Goal: Information Seeking & Learning: Learn about a topic

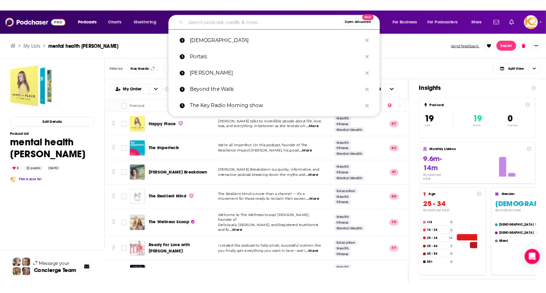
scroll to position [465, 0]
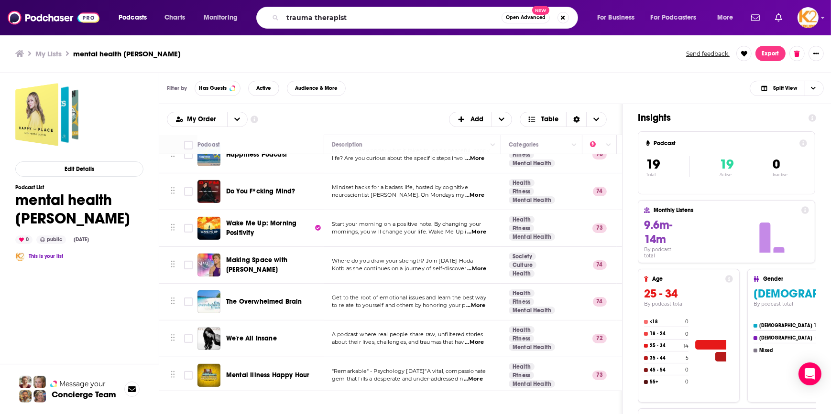
type input "trauma therapist"
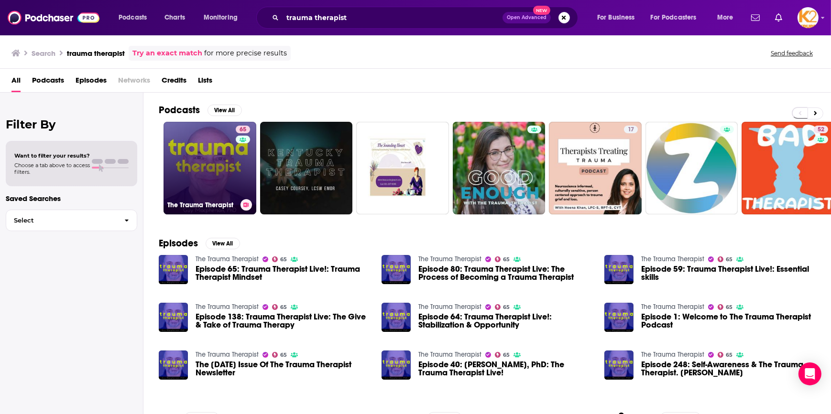
click at [227, 179] on link "65 The Trauma Therapist" at bounding box center [209, 168] width 93 height 93
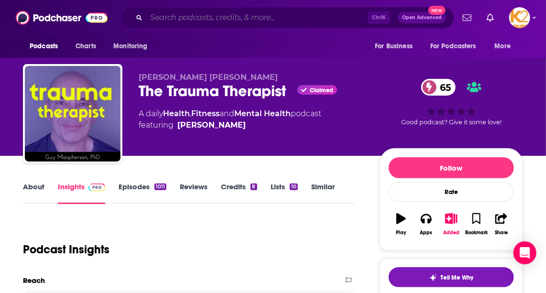
click at [213, 19] on input "Search podcasts, credits, & more..." at bounding box center [256, 17] width 221 height 15
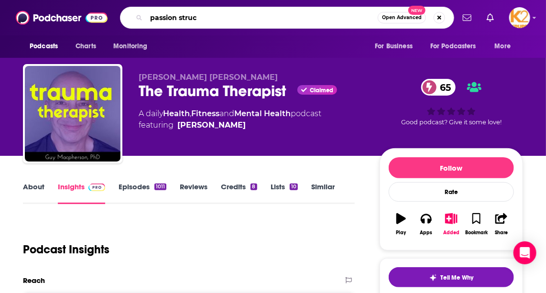
type input "passion struck"
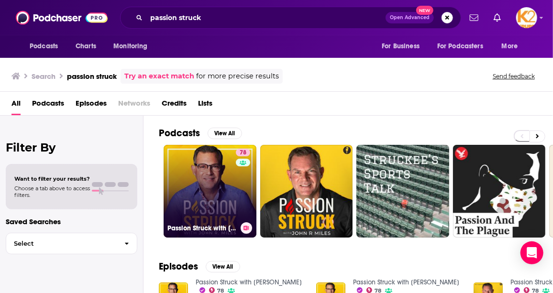
click at [218, 185] on link "78 Passion Struck with [PERSON_NAME]" at bounding box center [209, 191] width 93 height 93
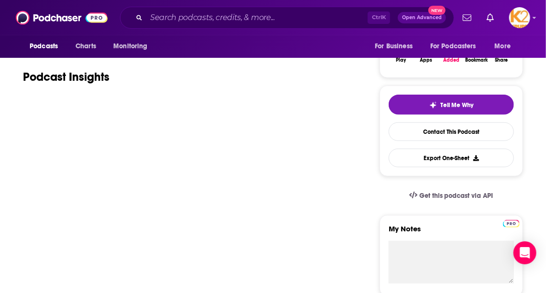
scroll to position [174, 0]
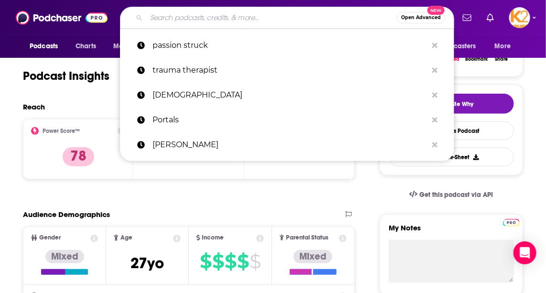
click at [191, 17] on input "Search podcasts, credits, & more..." at bounding box center [271, 17] width 250 height 15
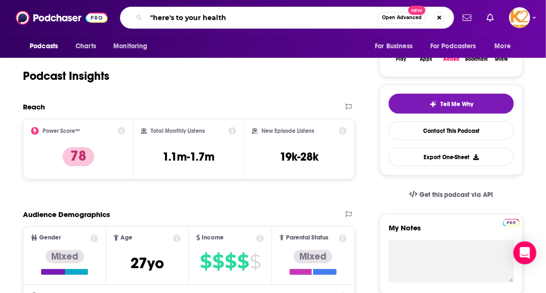
type input ""here's to your health""
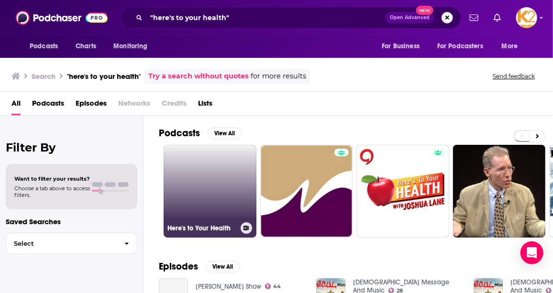
click at [226, 226] on h3 "Here's to Your Health" at bounding box center [201, 228] width 69 height 8
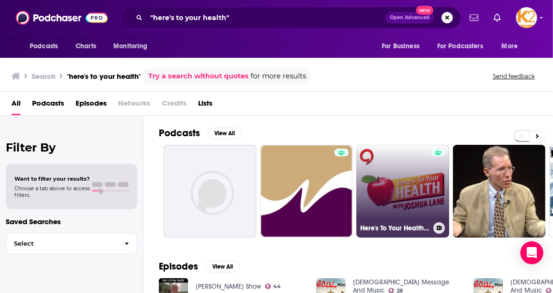
click at [429, 181] on link "Here's To Your Health With [PERSON_NAME]" at bounding box center [402, 191] width 93 height 93
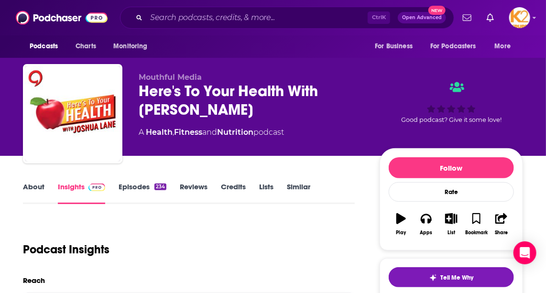
click at [68, 183] on link "Insights" at bounding box center [81, 193] width 47 height 22
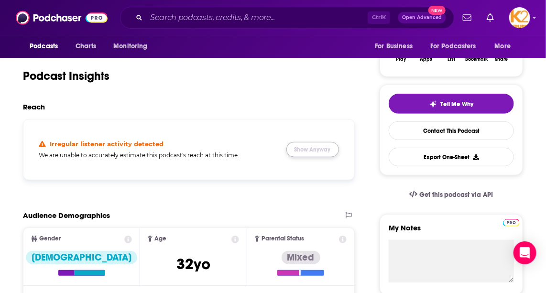
click at [333, 146] on button "Show Anyway" at bounding box center [312, 149] width 53 height 15
